Goal: Download file/media

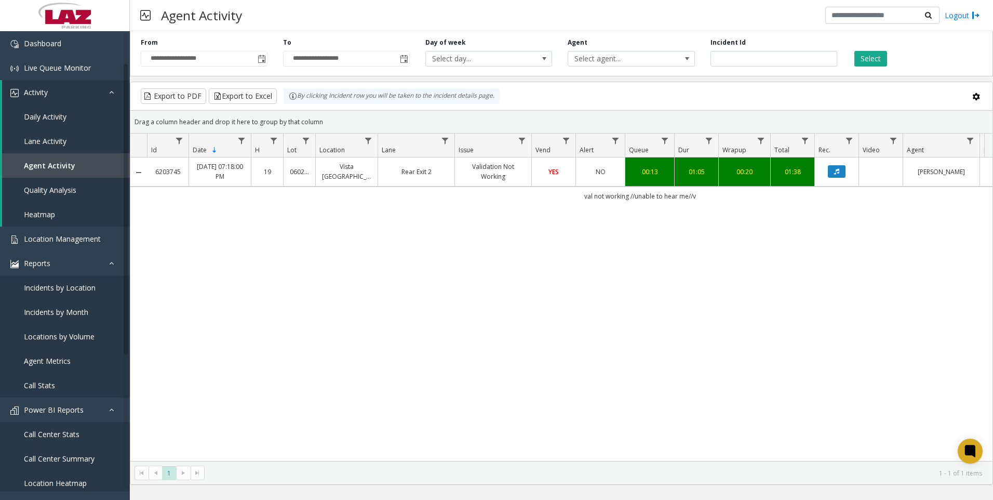
scroll to position [52, 0]
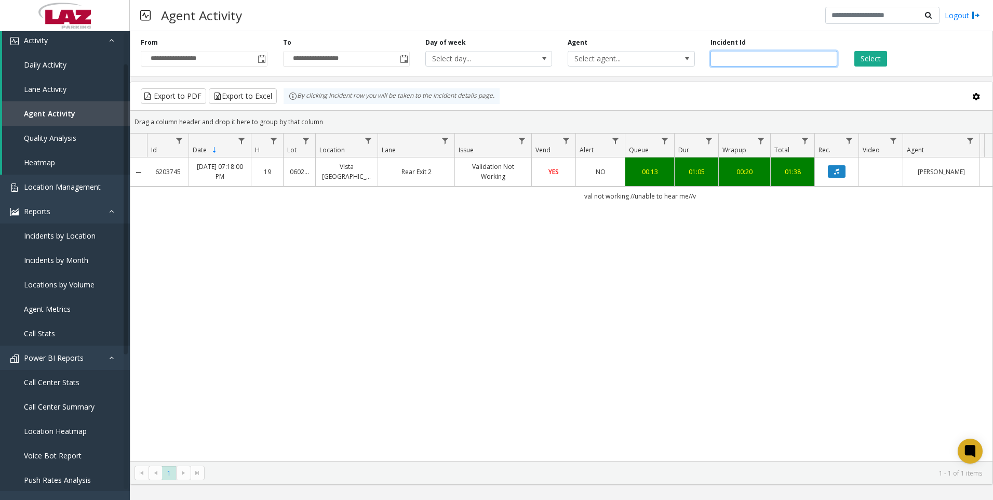
click at [785, 62] on input "*******" at bounding box center [774, 59] width 127 height 16
paste input "number"
click at [867, 63] on button "Select" at bounding box center [870, 59] width 33 height 16
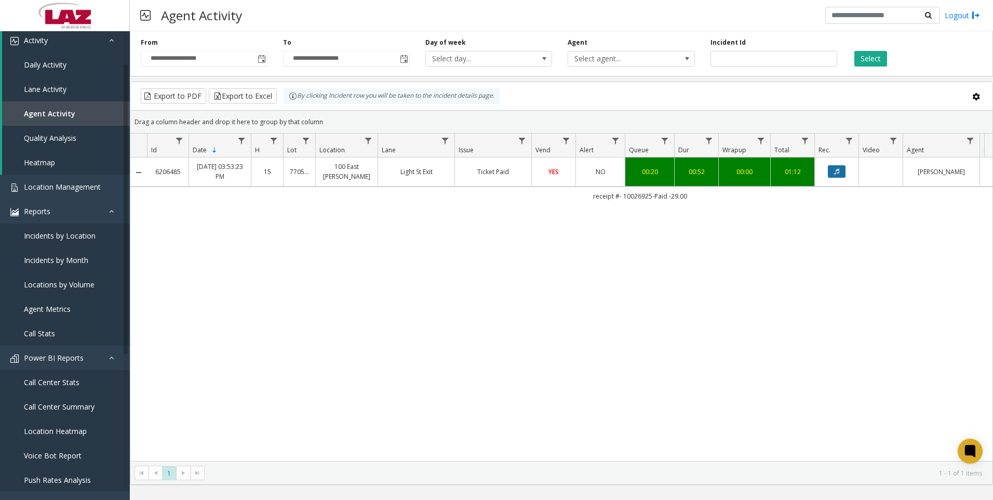
click at [837, 178] on button "Data table" at bounding box center [837, 171] width 18 height 12
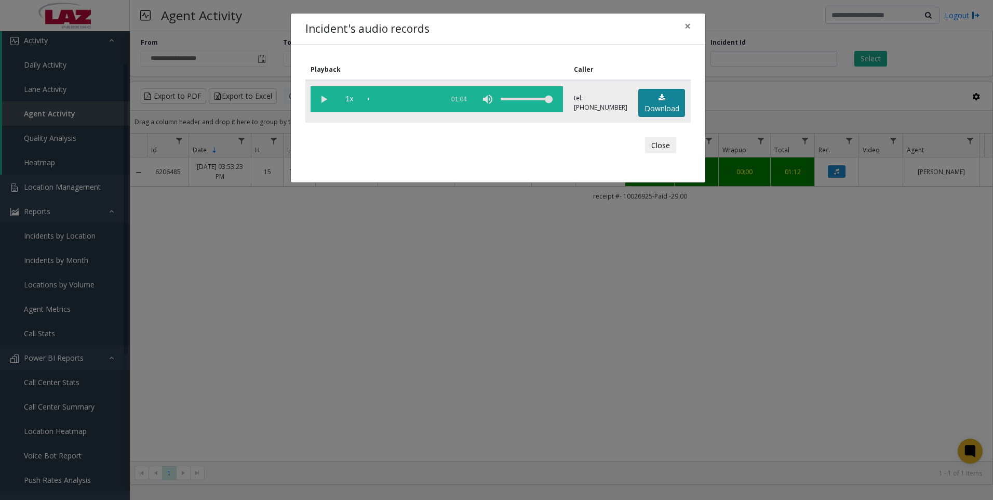
click at [649, 100] on link "Download" at bounding box center [661, 103] width 47 height 29
drag, startPoint x: 857, startPoint y: 262, endPoint x: 862, endPoint y: 262, distance: 5.7
click at [857, 262] on div "Incident's audio records × Playback Caller 1x 01:04 tel:[PHONE_NUMBER] Download…" at bounding box center [496, 250] width 993 height 500
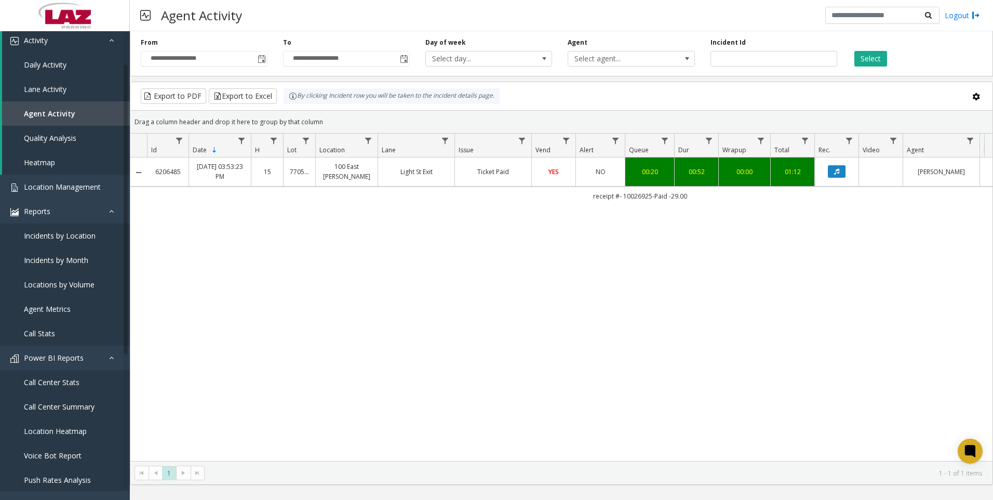
drag, startPoint x: 885, startPoint y: 321, endPoint x: 660, endPoint y: 373, distance: 231.4
click at [885, 321] on div "6206485 [DATE] 03:53:23 PM 15 770502 [STREET_ADDRESS][GEOGRAPHIC_DATA][PERSON_N…" at bounding box center [561, 308] width 862 height 303
drag, startPoint x: 919, startPoint y: 236, endPoint x: 848, endPoint y: 247, distance: 72.0
click at [919, 236] on div "6206485 [DATE] 03:53:23 PM 15 770502 [STREET_ADDRESS][GEOGRAPHIC_DATA][PERSON_N…" at bounding box center [561, 308] width 862 height 303
click at [855, 317] on div "6206485 [DATE] 03:53:23 PM 15 770502 [STREET_ADDRESS][GEOGRAPHIC_DATA][PERSON_N…" at bounding box center [561, 308] width 862 height 303
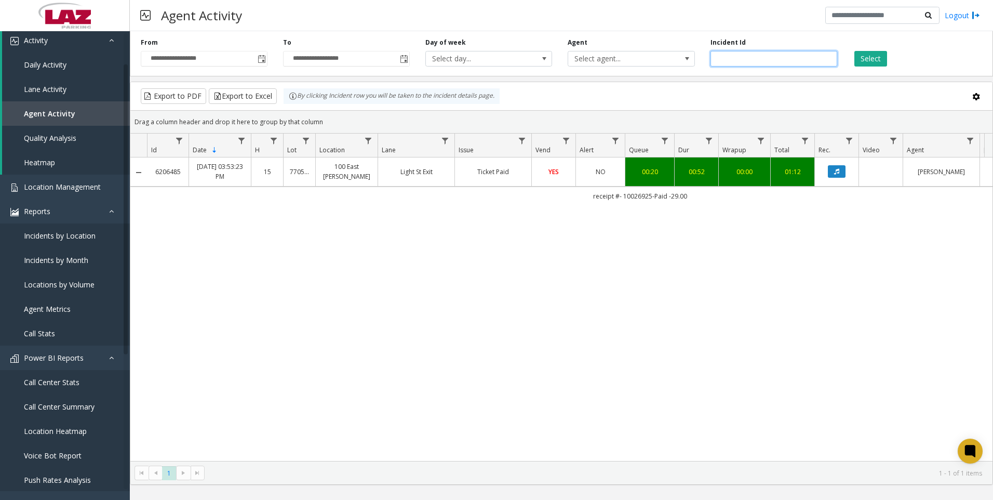
click at [783, 63] on input "*******" at bounding box center [774, 59] width 127 height 16
paste input "number"
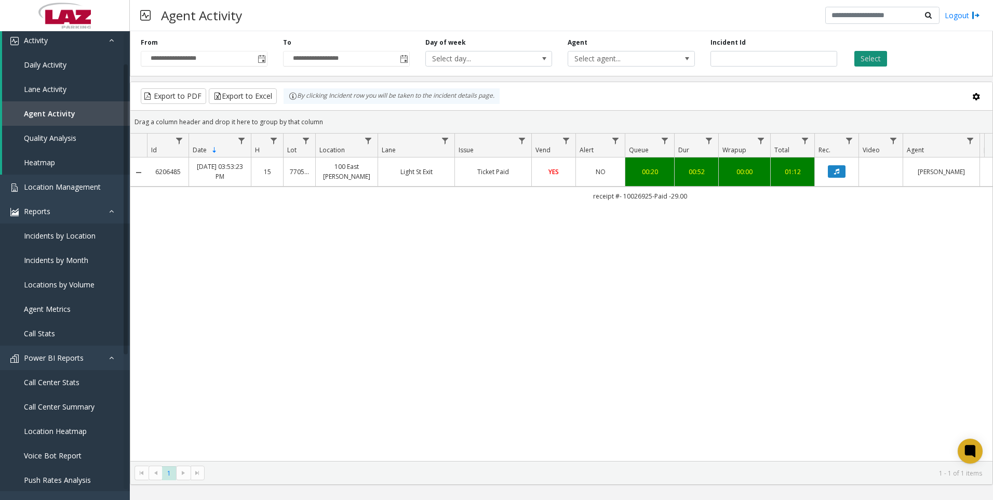
click at [861, 54] on button "Select" at bounding box center [870, 59] width 33 height 16
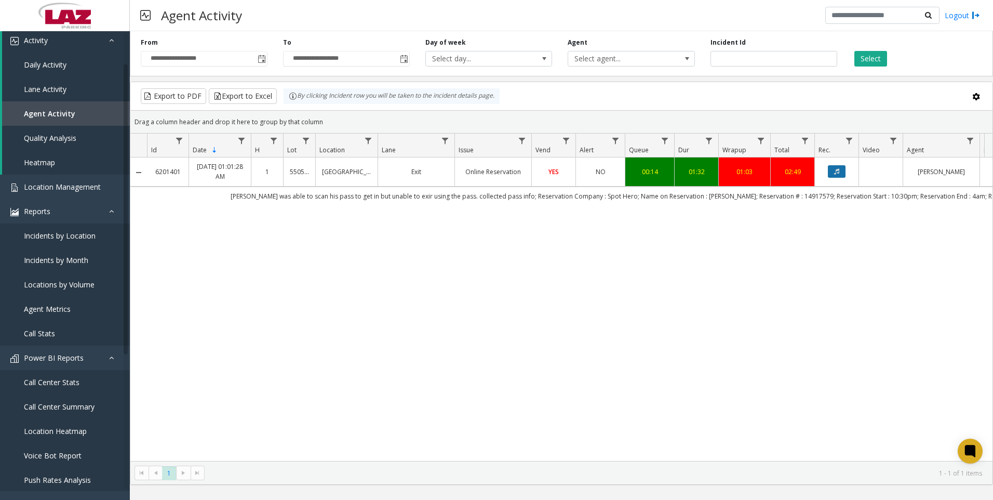
click at [837, 169] on icon "Data table" at bounding box center [836, 171] width 5 height 6
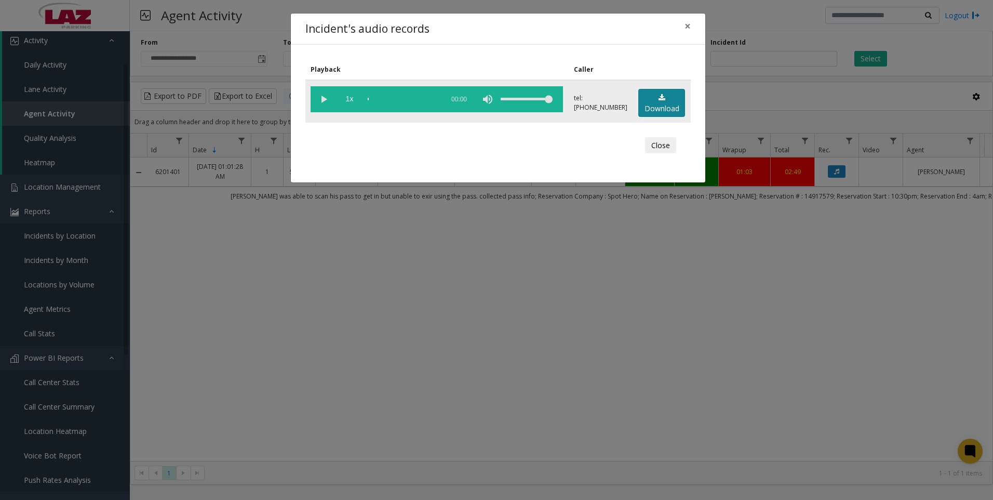
click at [671, 107] on link "Download" at bounding box center [661, 103] width 47 height 29
click at [898, 364] on div "Incident's audio records × Playback Caller 1x 01:38 tel:[PHONE_NUMBER] Download…" at bounding box center [496, 250] width 993 height 500
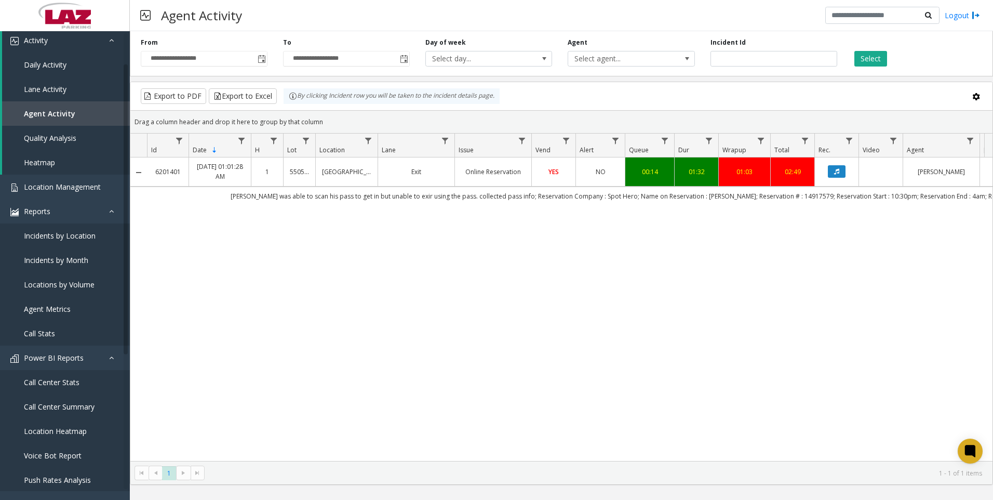
scroll to position [0, 148]
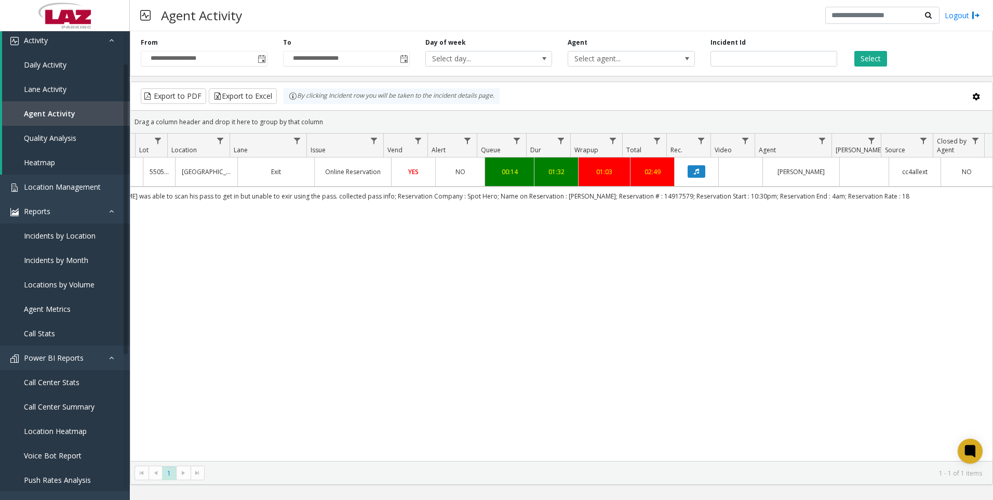
click at [754, 51] on div "Incident Id *******" at bounding box center [774, 52] width 142 height 29
click at [754, 60] on input "*******" at bounding box center [774, 59] width 127 height 16
paste input "number"
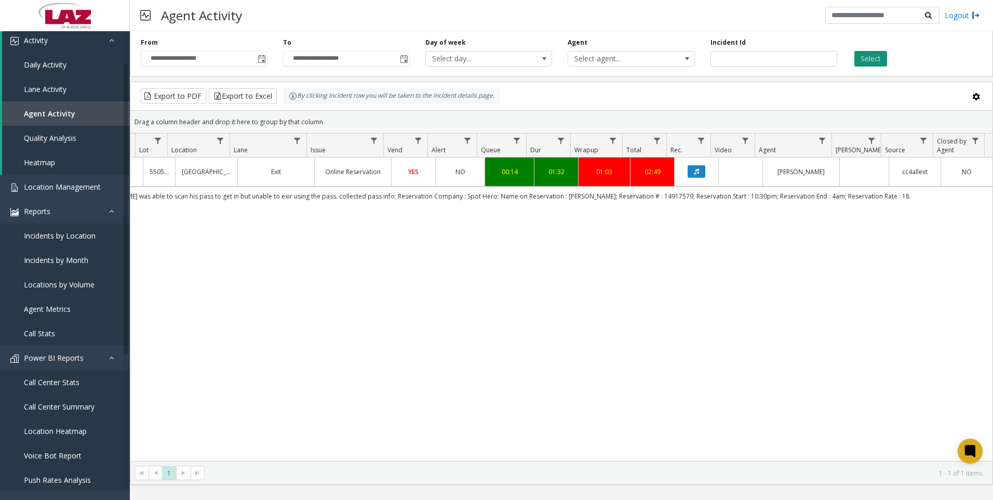
click at [875, 62] on button "Select" at bounding box center [870, 59] width 33 height 16
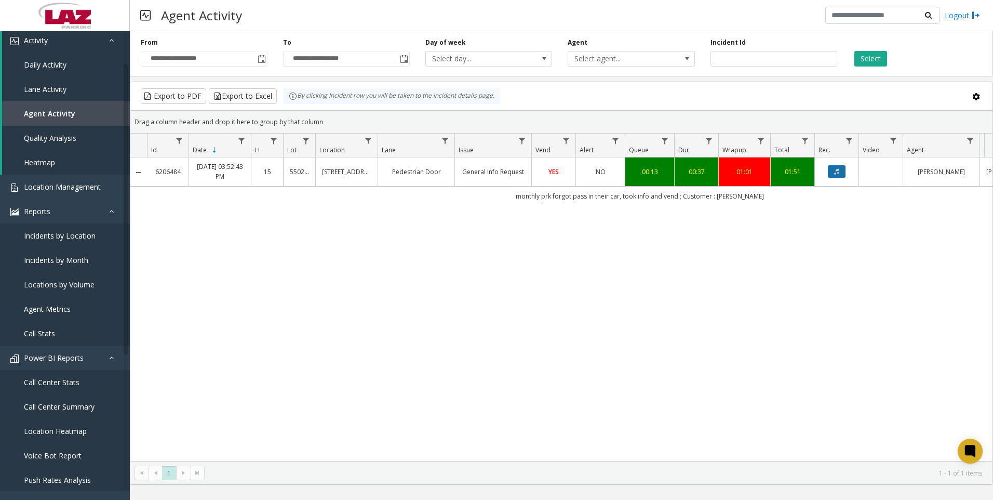
click at [838, 170] on icon "Data table" at bounding box center [836, 171] width 5 height 6
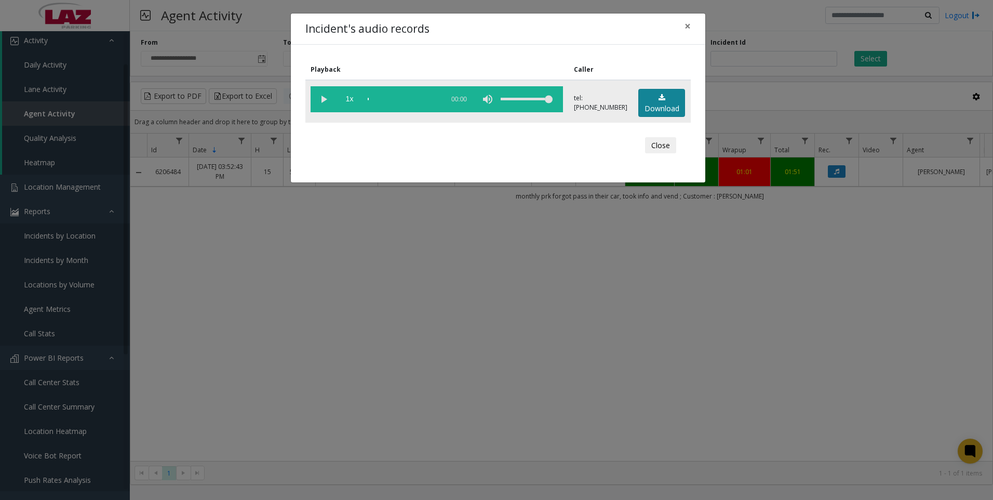
click at [670, 99] on link "Download" at bounding box center [661, 103] width 47 height 29
drag, startPoint x: 921, startPoint y: 373, endPoint x: 741, endPoint y: 397, distance: 181.7
click at [921, 373] on div "Incident's audio records × Playback Caller 1x 00:44 tel:[PHONE_NUMBER] Download…" at bounding box center [496, 250] width 993 height 500
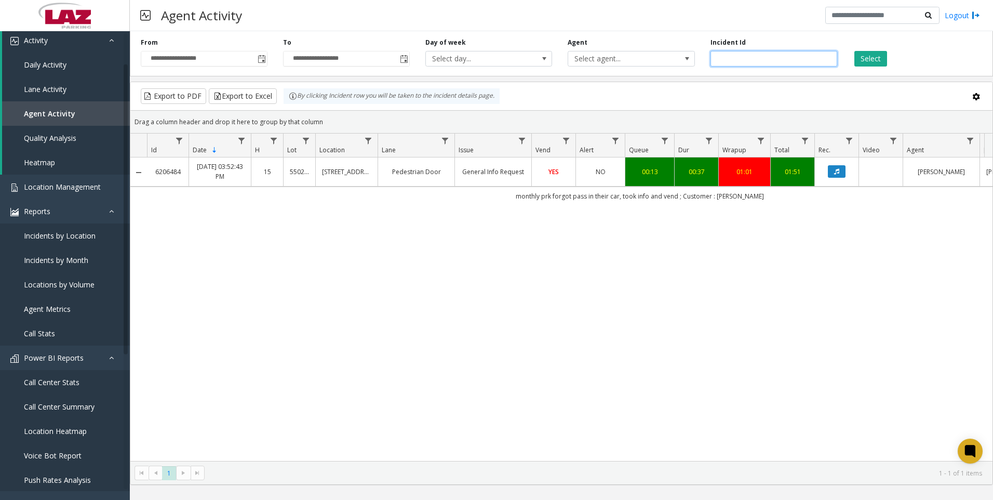
click at [771, 62] on input "*******" at bounding box center [774, 59] width 127 height 16
paste input "number"
click at [879, 59] on button "Select" at bounding box center [870, 59] width 33 height 16
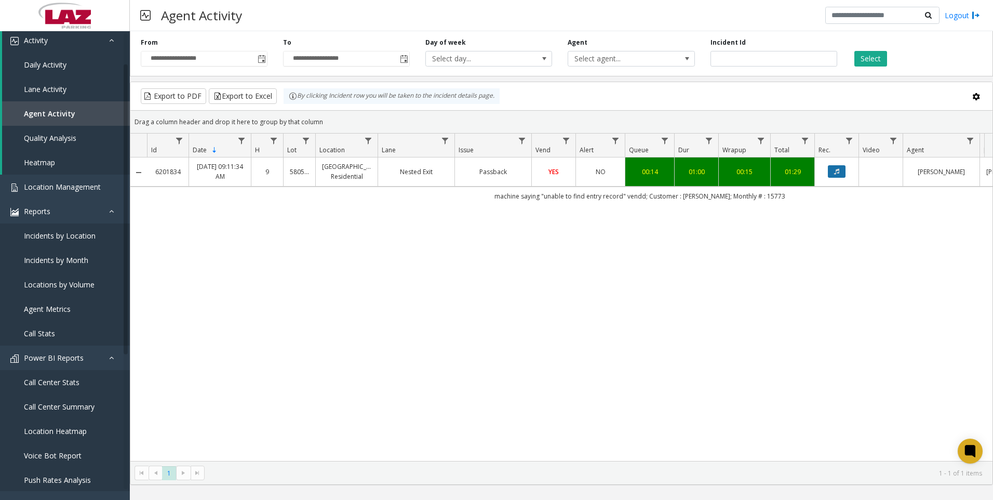
click at [834, 169] on icon "Data table" at bounding box center [836, 171] width 5 height 6
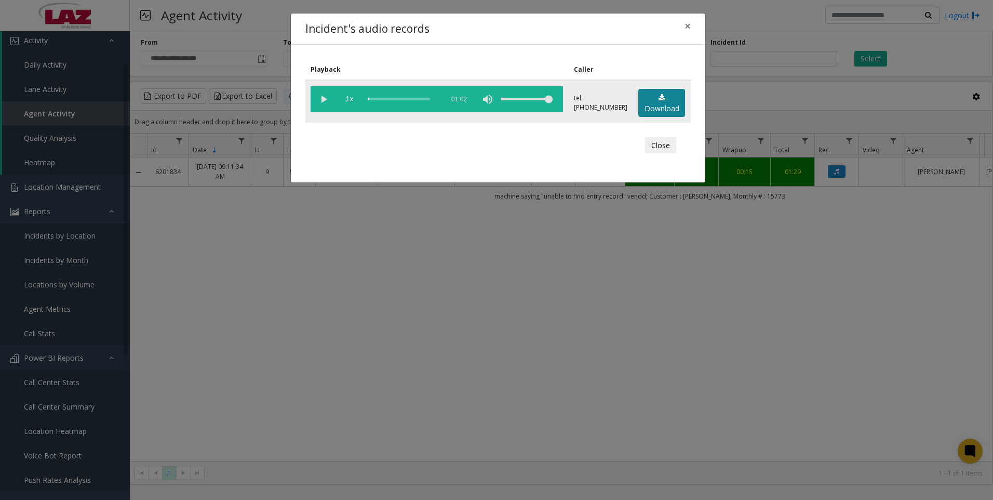
click at [673, 105] on link "Download" at bounding box center [661, 103] width 47 height 29
click at [856, 414] on div "Incident's audio records × Playback Caller 1x 01:02 tel:[PHONE_NUMBER] Download…" at bounding box center [496, 250] width 993 height 500
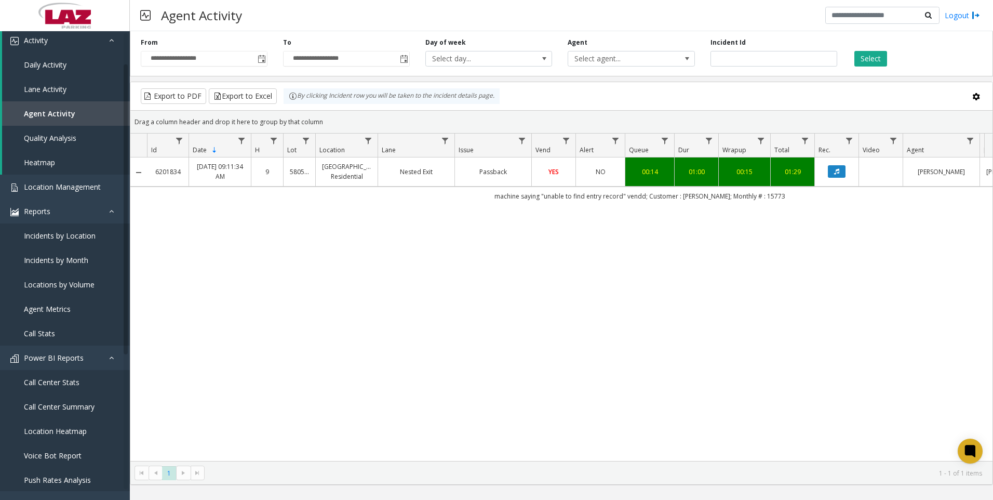
click at [889, 363] on div "6201834 [DATE] 09:11:34 AM 9 580519 [GEOGRAPHIC_DATA] Residential Nested Exit P…" at bounding box center [561, 308] width 862 height 303
click at [751, 64] on input "*******" at bounding box center [774, 59] width 127 height 16
paste input "number"
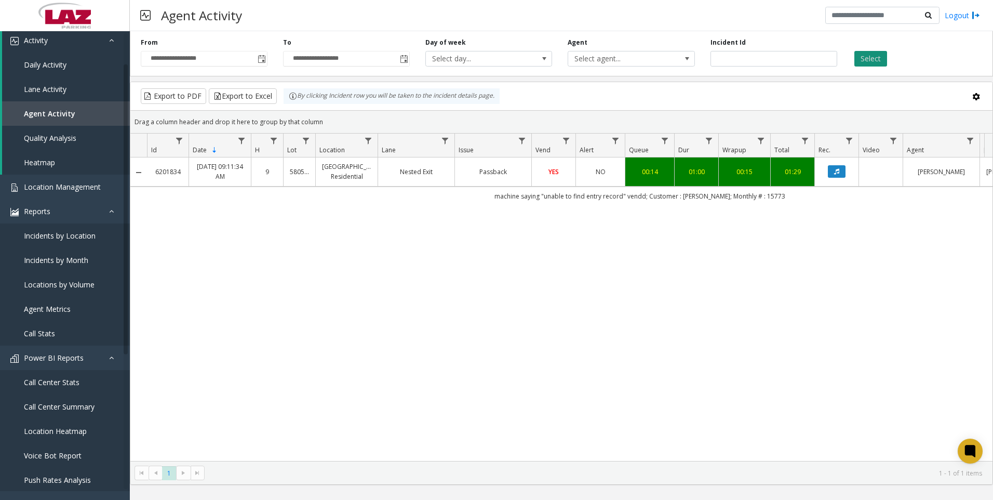
click at [881, 52] on button "Select" at bounding box center [870, 59] width 33 height 16
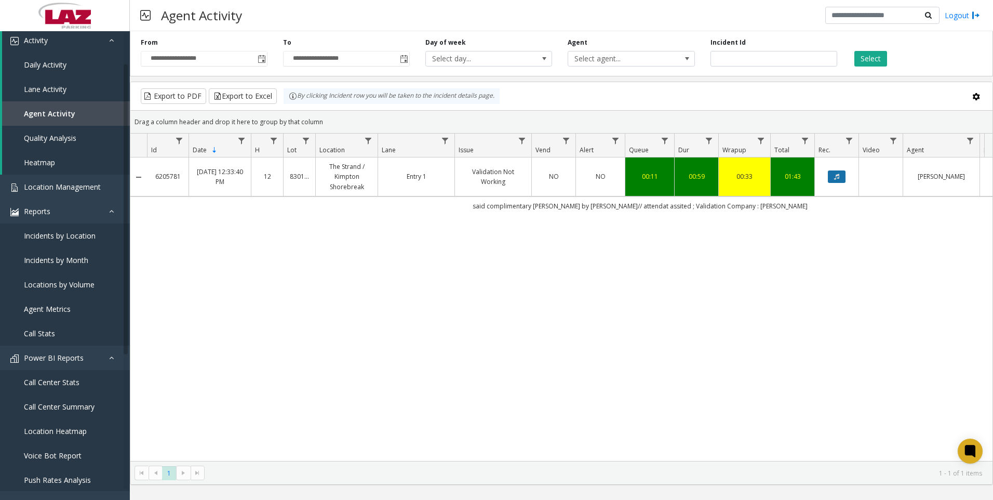
click at [839, 176] on icon "Data table" at bounding box center [836, 176] width 5 height 6
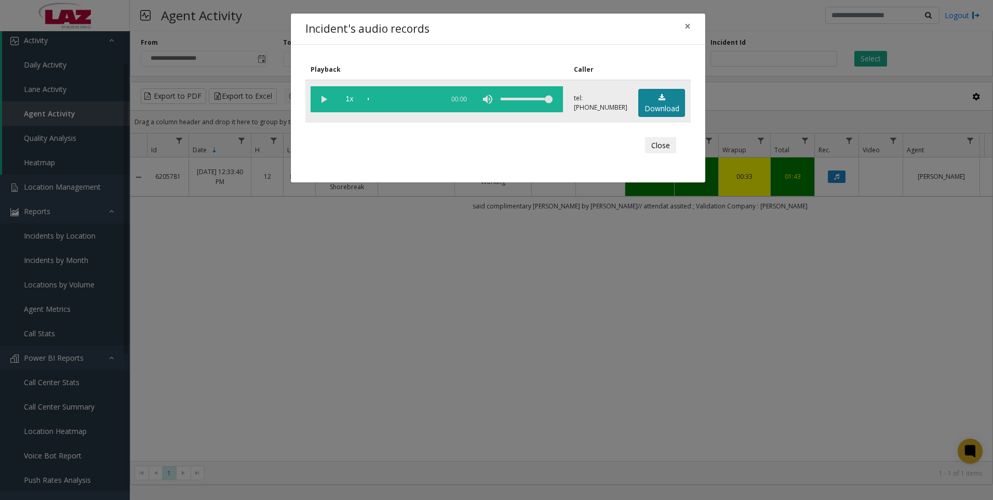
click at [667, 102] on link "Download" at bounding box center [661, 103] width 47 height 29
click at [866, 398] on div "Incident's audio records × Playback Caller 1x 01:04 tel:[PHONE_NUMBER] Download…" at bounding box center [496, 250] width 993 height 500
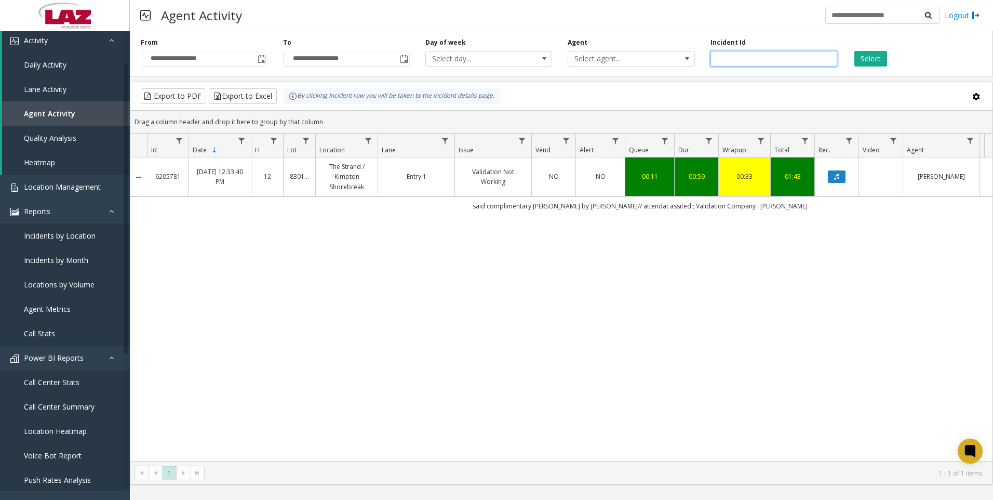
click at [797, 60] on input "*******" at bounding box center [774, 59] width 127 height 16
paste input "number"
click at [873, 55] on button "Select" at bounding box center [870, 59] width 33 height 16
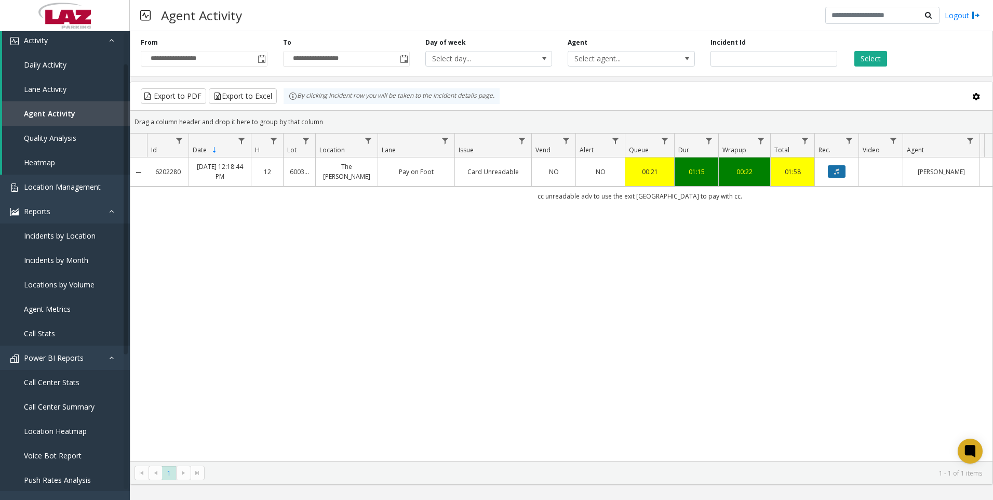
click at [841, 172] on button "Data table" at bounding box center [837, 171] width 18 height 12
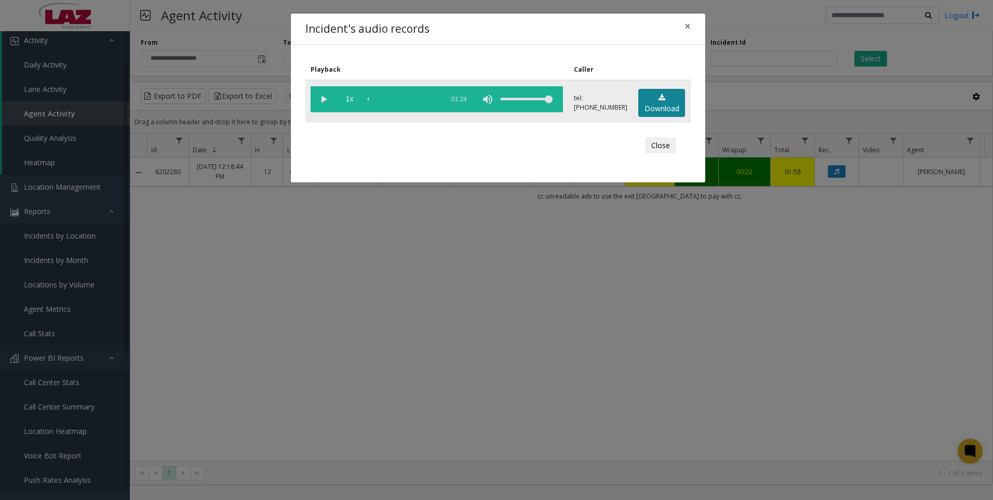
click at [650, 103] on link "Download" at bounding box center [661, 103] width 47 height 29
drag, startPoint x: 866, startPoint y: 376, endPoint x: 848, endPoint y: 376, distance: 18.2
click at [866, 376] on div "Incident's audio records × Playback Caller 1x 01:24 tel:[PHONE_NUMBER] Download…" at bounding box center [496, 250] width 993 height 500
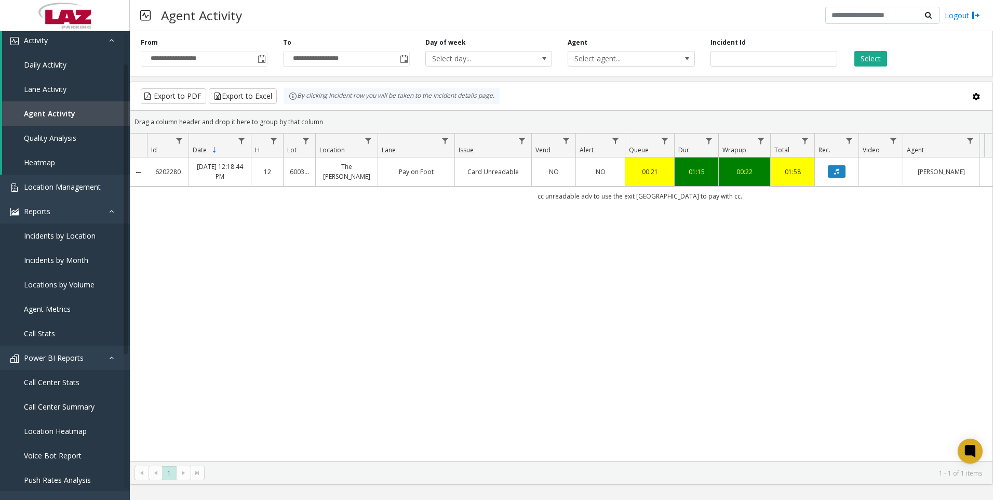
scroll to position [0, 148]
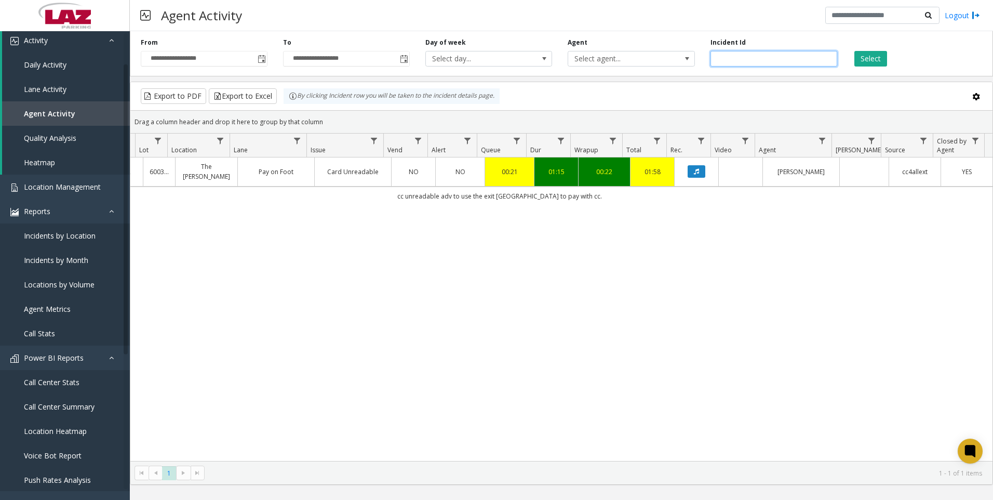
click at [770, 54] on input "*******" at bounding box center [774, 59] width 127 height 16
click at [771, 55] on input "*******" at bounding box center [774, 59] width 127 height 16
paste input "number"
type input "*******"
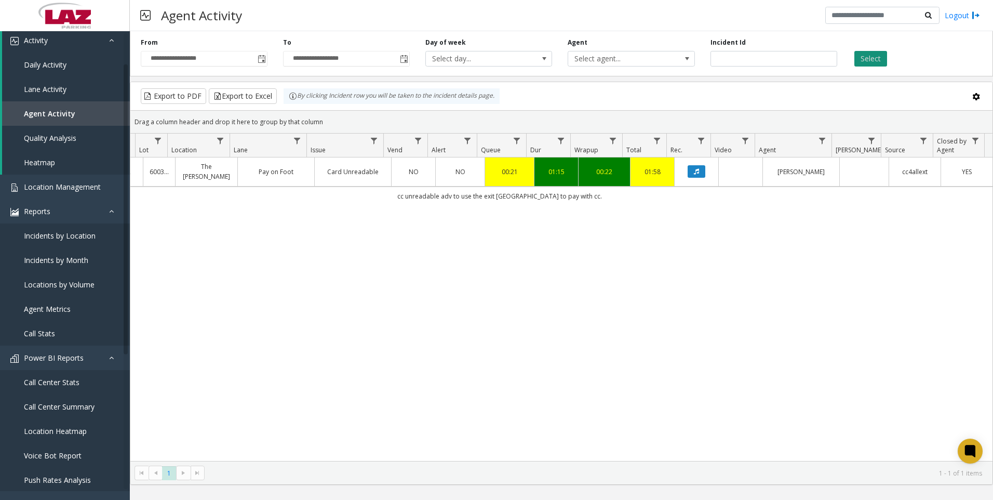
click at [879, 57] on button "Select" at bounding box center [870, 59] width 33 height 16
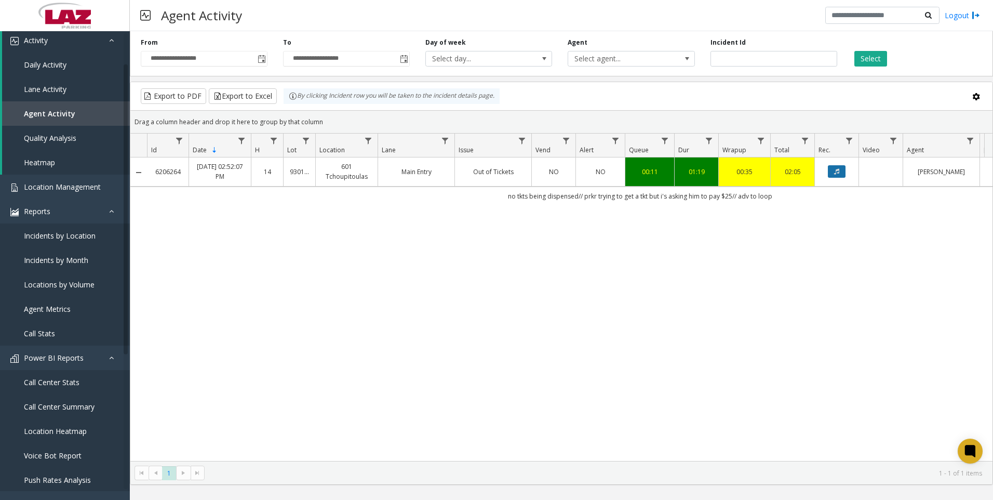
click at [836, 171] on icon "Data table" at bounding box center [836, 171] width 5 height 6
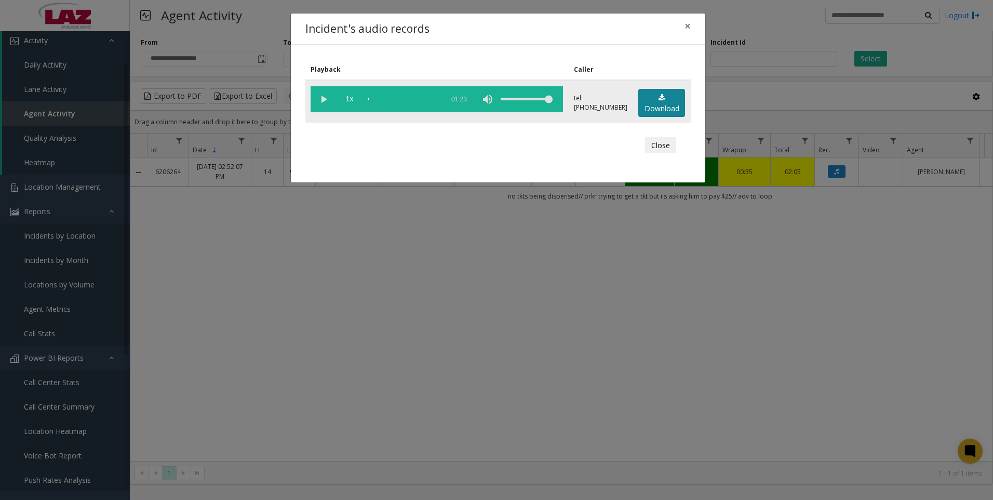
click at [665, 102] on link "Download" at bounding box center [661, 103] width 47 height 29
drag, startPoint x: 937, startPoint y: 436, endPoint x: 922, endPoint y: 425, distance: 17.5
click at [937, 435] on div "Incident's audio records × Playback Caller 1x 01:23 tel:[PHONE_NUMBER] Download…" at bounding box center [496, 250] width 993 height 500
